Goal: Task Accomplishment & Management: Use online tool/utility

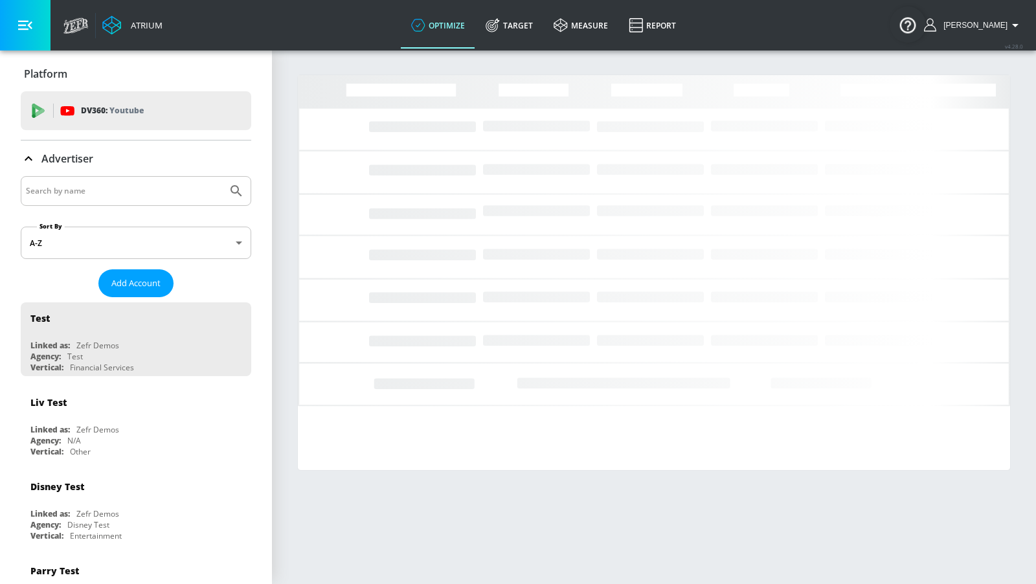
click at [188, 191] on input "Search by name" at bounding box center [124, 191] width 196 height 17
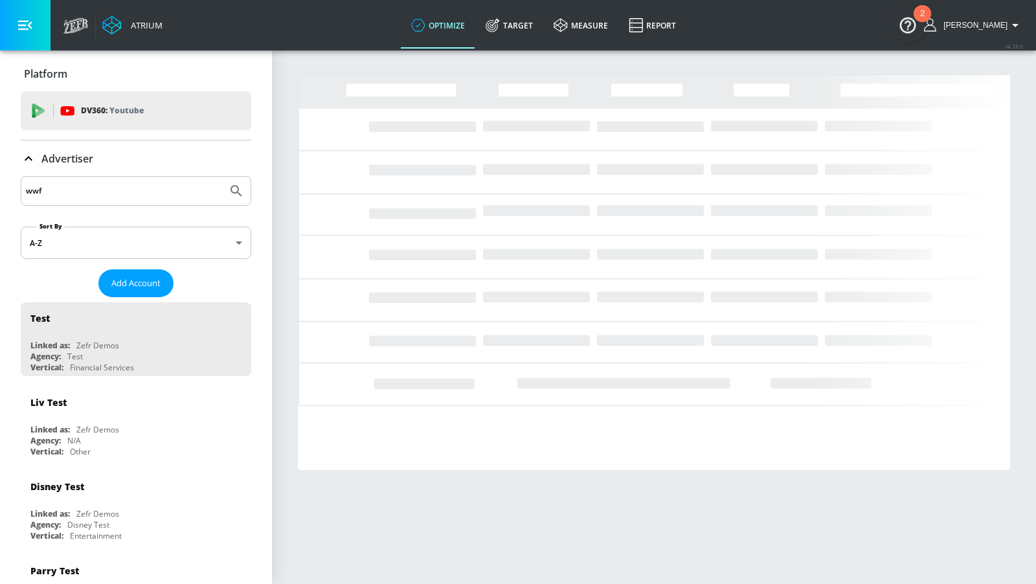
click at [222, 177] on button "Submit Search" at bounding box center [236, 191] width 28 height 28
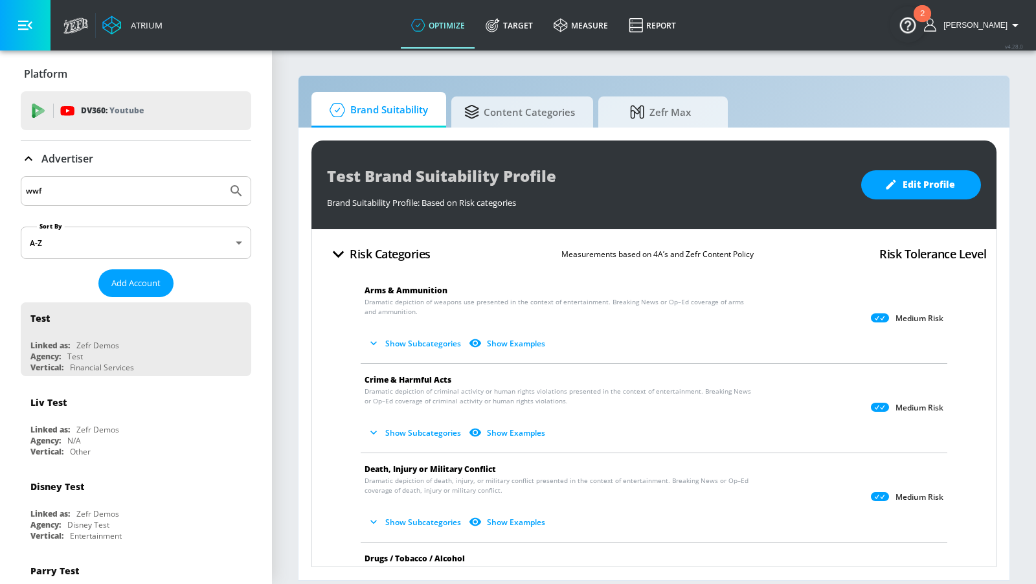
drag, startPoint x: 112, startPoint y: 187, endPoint x: 0, endPoint y: 194, distance: 112.3
type input "World Wildlife"
click at [222, 177] on button "Submit Search" at bounding box center [236, 191] width 28 height 28
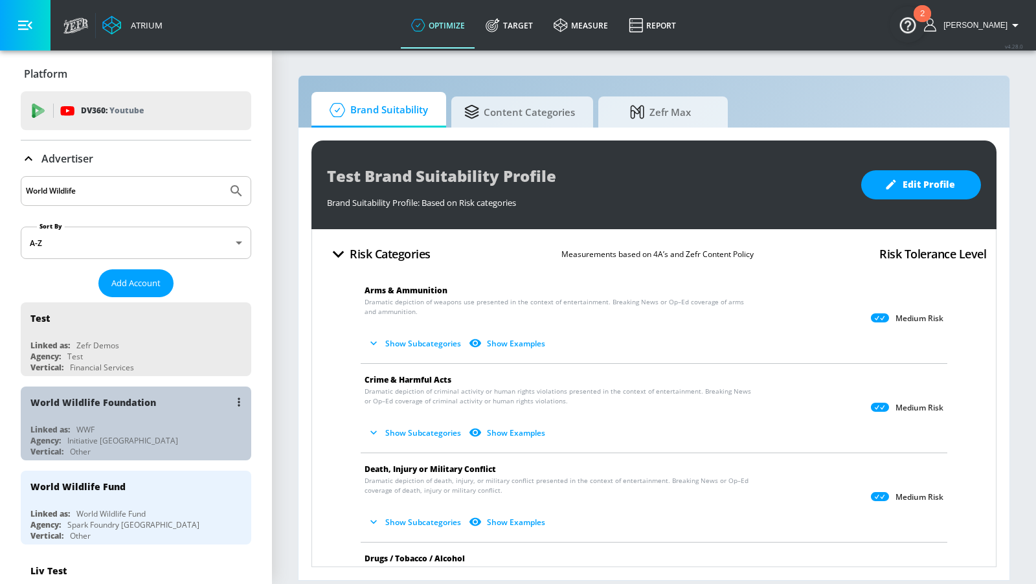
click at [167, 435] on div "Agency: Initiative [GEOGRAPHIC_DATA]" at bounding box center [139, 440] width 218 height 11
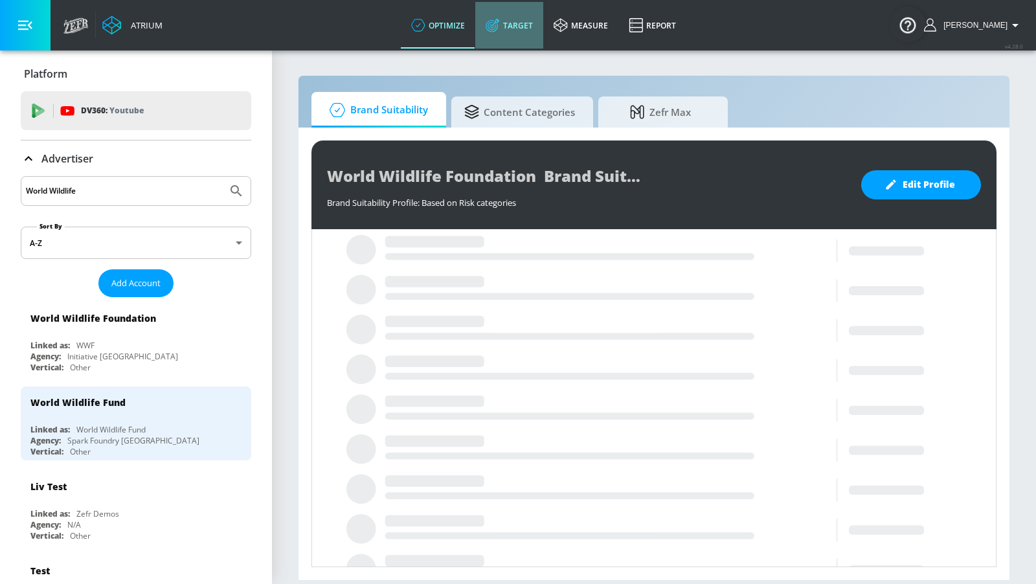
click at [521, 31] on link "Target" at bounding box center [509, 25] width 68 height 47
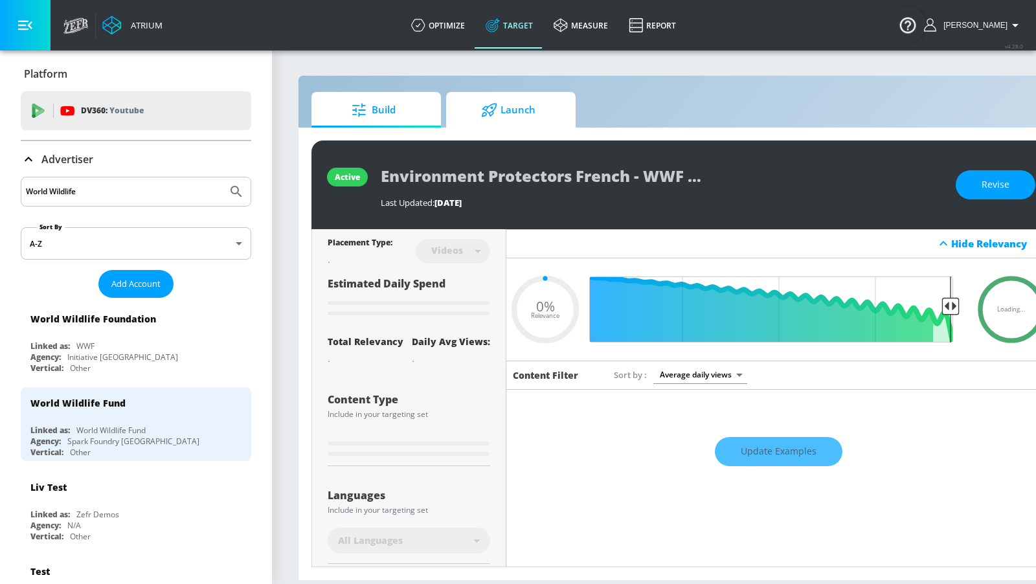
type input "0.05"
click at [514, 109] on span "Launch" at bounding box center [508, 110] width 98 height 31
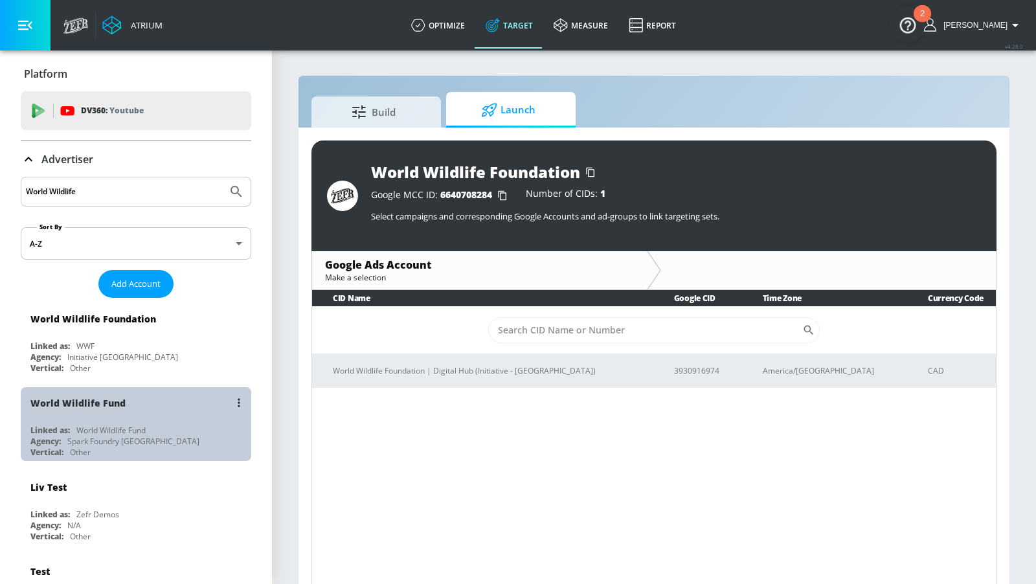
click at [199, 415] on div "World Wildlife Fund" at bounding box center [139, 402] width 218 height 31
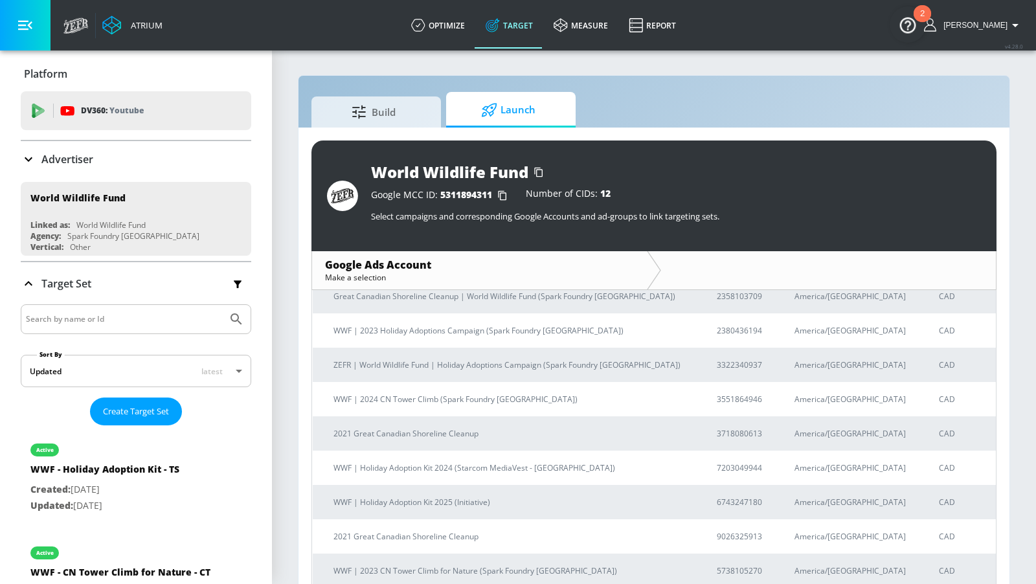
scroll to position [147, 0]
click at [476, 499] on p "WWF | Holiday Adoption Kit 2025 (Initiative)" at bounding box center [510, 499] width 352 height 14
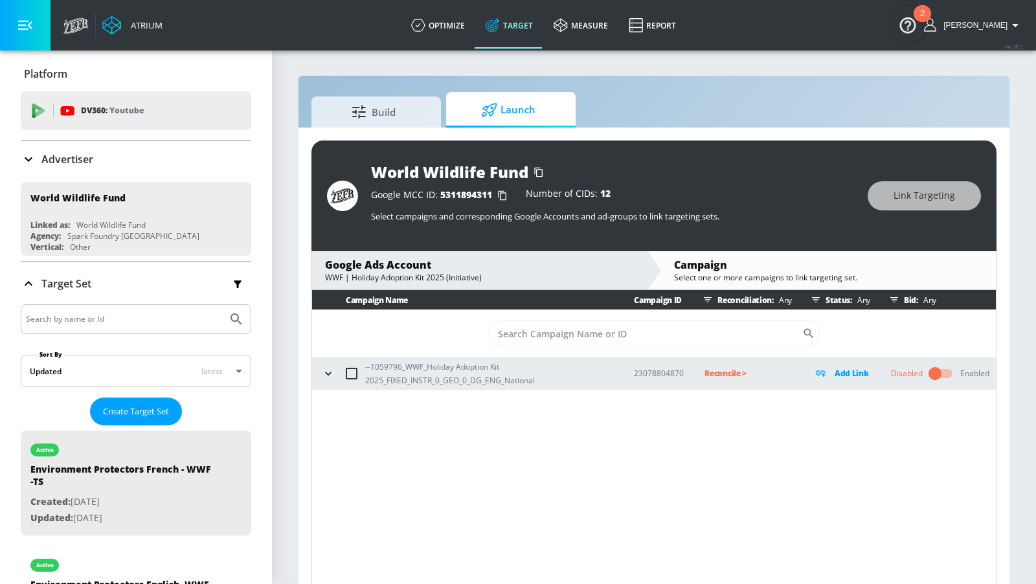
click at [326, 376] on icon "button" at bounding box center [328, 373] width 13 height 13
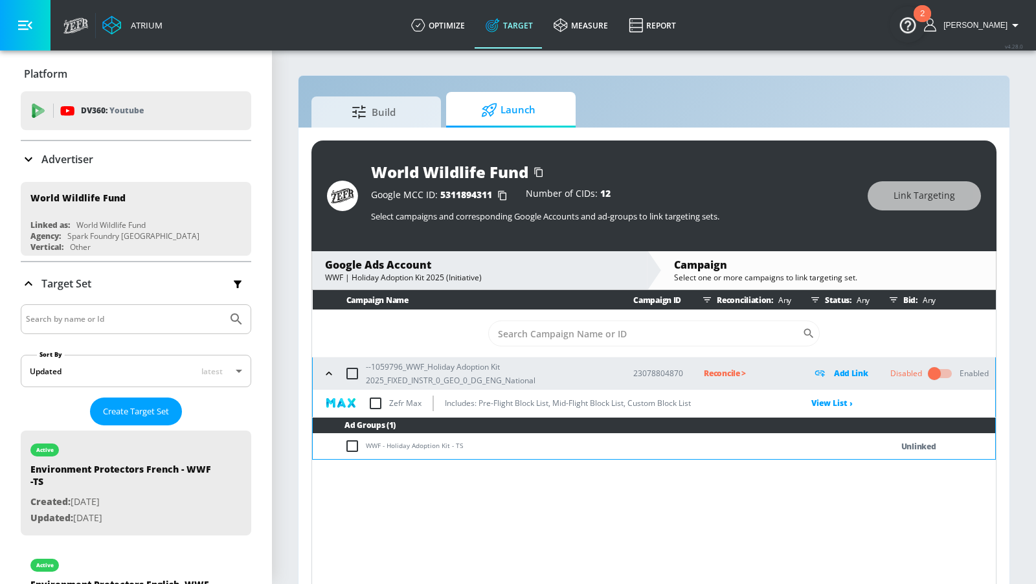
click at [354, 440] on input "checkbox" at bounding box center [355, 446] width 21 height 16
checkbox input "true"
click at [889, 197] on button "Link Targeting" at bounding box center [924, 195] width 113 height 29
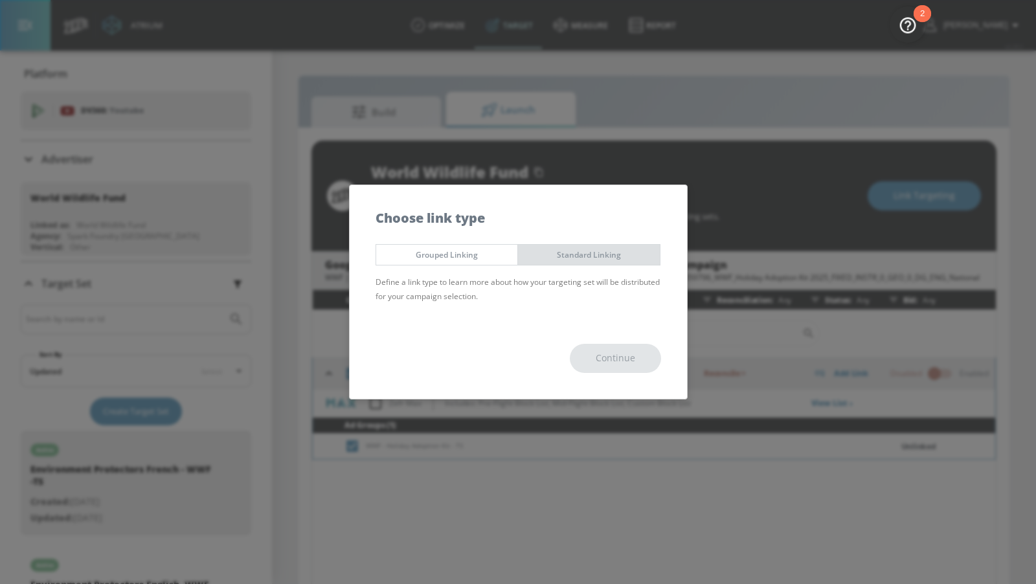
click at [623, 253] on span "Standard Linking" at bounding box center [589, 255] width 122 height 14
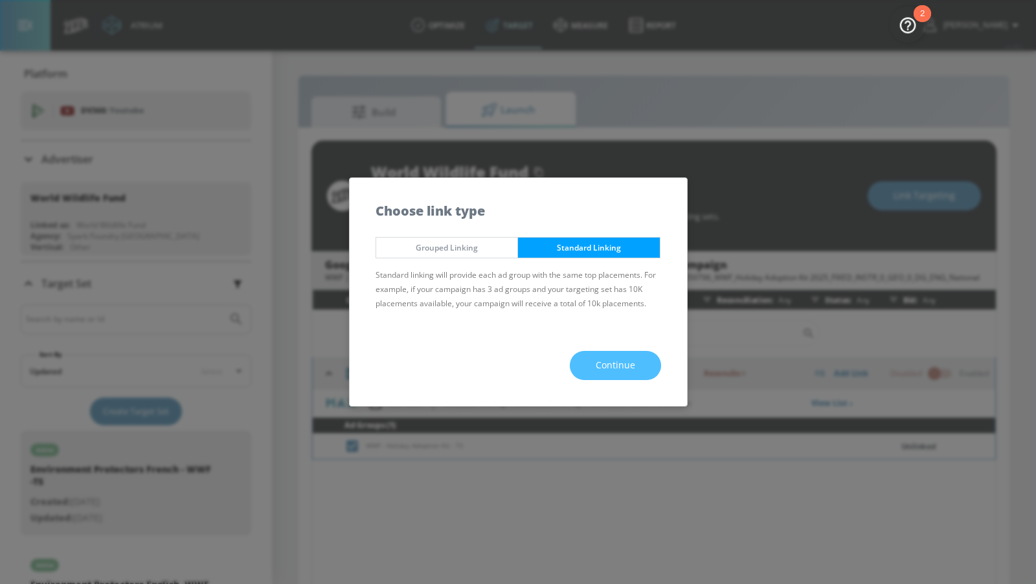
click at [617, 372] on span "Continue" at bounding box center [616, 366] width 40 height 16
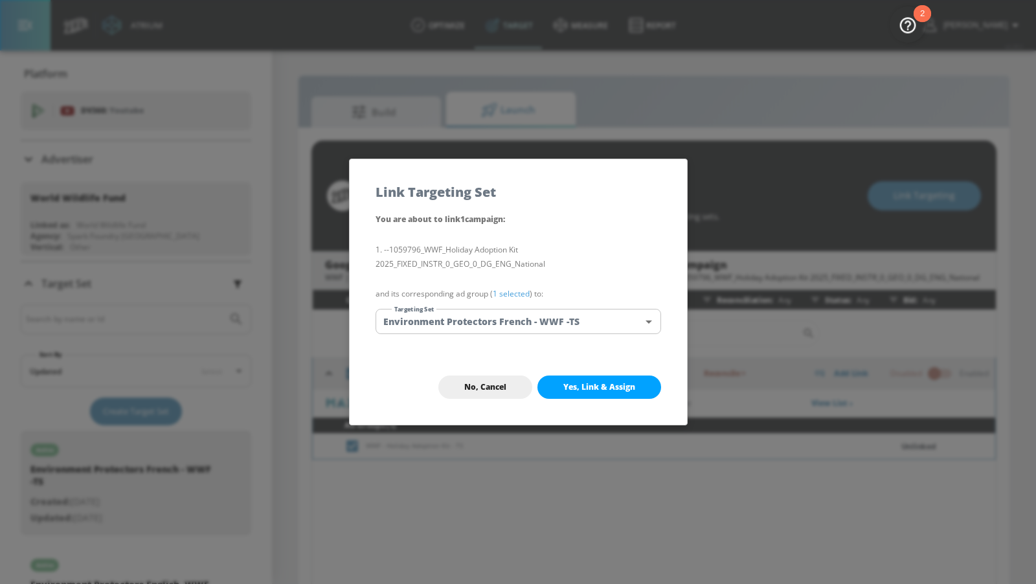
click at [584, 335] on div "You are about to link 1 campaign : --1059796_WWF_Holiday Adoption Kit 2025_FIXE…" at bounding box center [518, 281] width 337 height 138
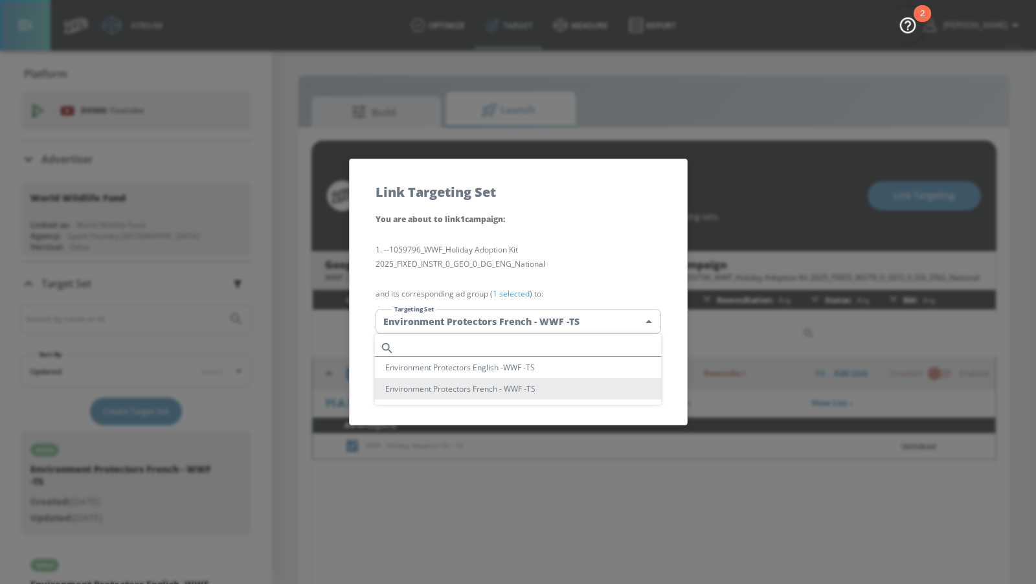
click at [578, 326] on body "Atrium optimize Target measure Report optimize Target measure Report v 4.28.0 […" at bounding box center [518, 301] width 1036 height 603
click at [538, 347] on input "text" at bounding box center [531, 347] width 262 height 17
paste input "WWF - Holiday Adoption Kit - TS"
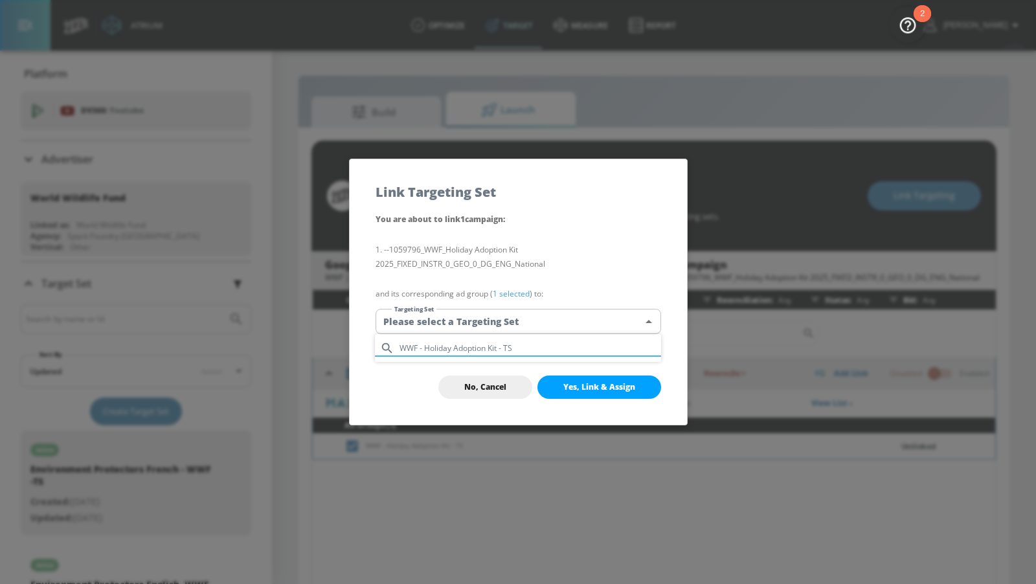
type input "WWF - Holiday Adoption Kit - TS"
click at [515, 393] on div at bounding box center [518, 292] width 1036 height 584
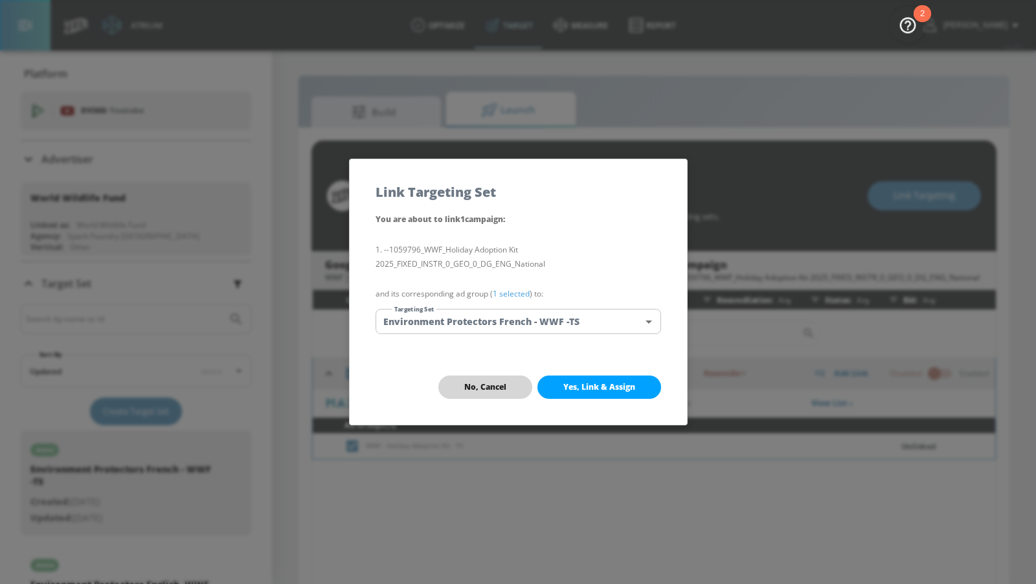
click at [515, 394] on button "No, Cancel" at bounding box center [485, 387] width 94 height 23
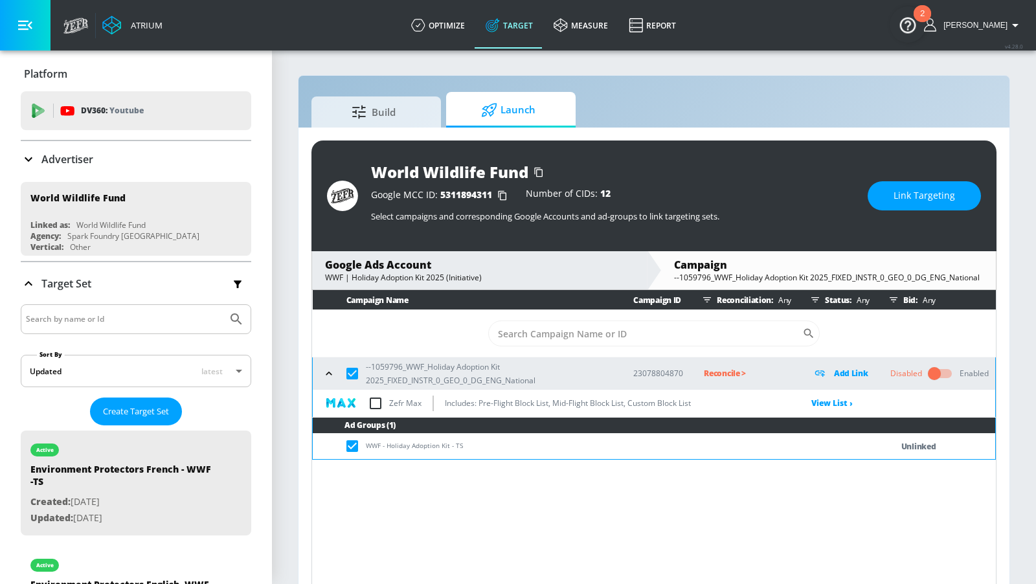
click at [95, 320] on input "Search by name or Id" at bounding box center [124, 319] width 196 height 17
paste input "WWF - Holiday Adoption Kit - TS"
type input "WWF - Holiday Adoption Kit - TS"
